Goal: Check status: Check status

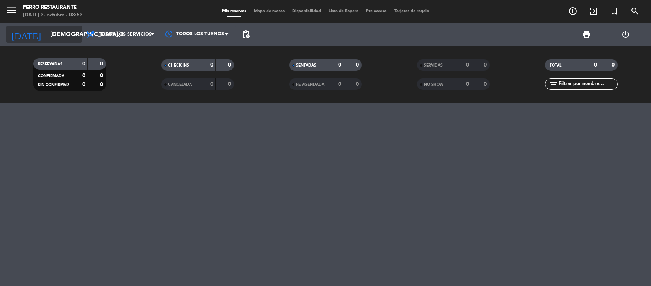
click at [77, 39] on input "[DEMOGRAPHIC_DATA][DATE]" at bounding box center [86, 34] width 81 height 15
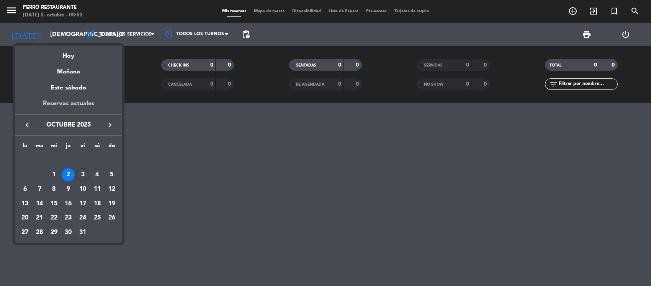
click at [81, 103] on div "Reservas actuales" at bounding box center [68, 107] width 107 height 16
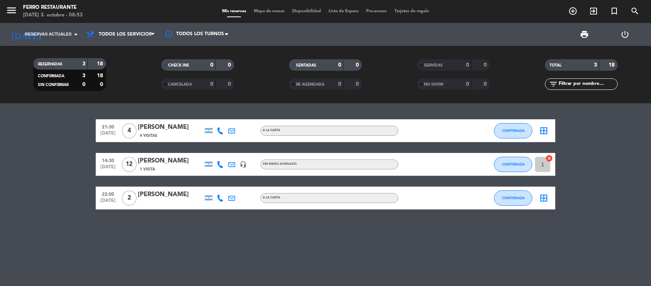
click at [119, 34] on span "Todos los servicios" at bounding box center [125, 34] width 53 height 5
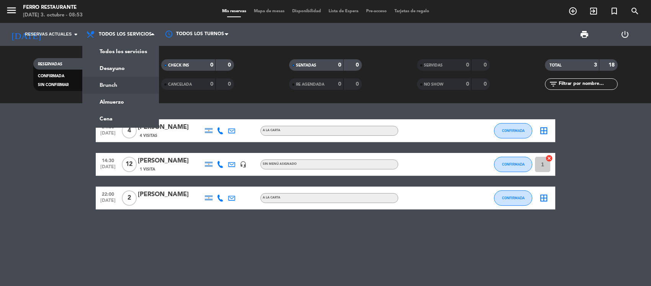
click at [15, 221] on div "21:30 [DATE] 4 [PERSON_NAME] 4 Visitas A LA CARTA CONFIRMADA border_all 14:30 […" at bounding box center [325, 194] width 651 height 183
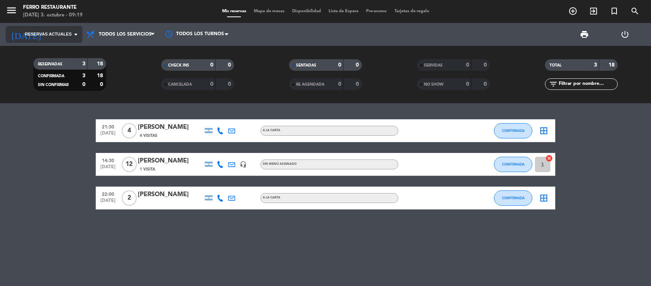
click at [75, 31] on icon "arrow_drop_down" at bounding box center [75, 34] width 9 height 9
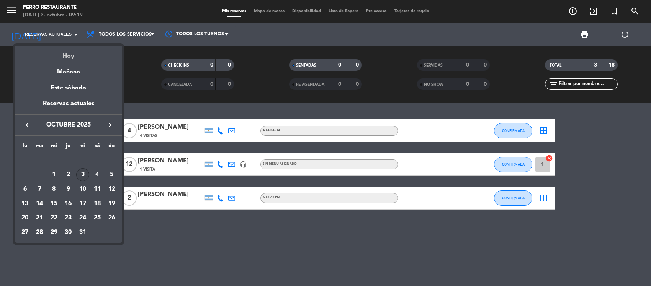
click at [75, 51] on div "Hoy" at bounding box center [68, 54] width 107 height 16
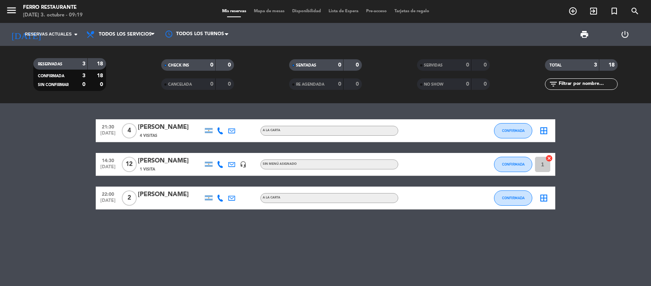
type input "[DATE]"
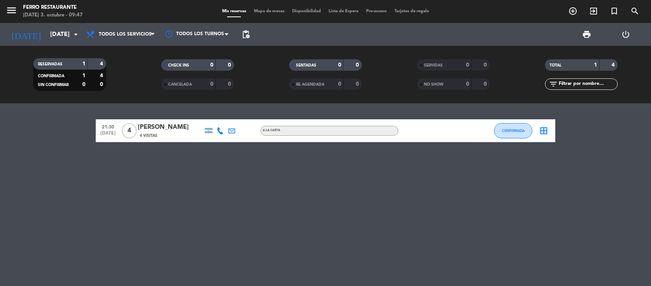
click at [373, 205] on div "21:30 [DATE] 4 [PERSON_NAME] 4 Visitas A LA CARTA CONFIRMADA border_all" at bounding box center [325, 194] width 651 height 183
click at [401, 248] on div "21:30 [DATE] 4 [PERSON_NAME] 4 Visitas A LA CARTA CONFIRMADA border_all" at bounding box center [325, 194] width 651 height 183
